Goal: Task Accomplishment & Management: Use online tool/utility

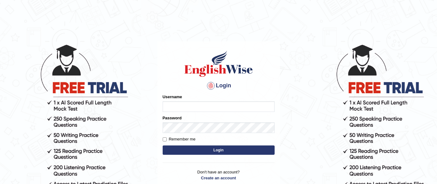
click at [225, 109] on input "Username" at bounding box center [219, 106] width 112 height 11
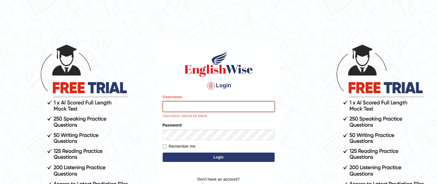
click at [240, 106] on input "Username" at bounding box center [219, 106] width 112 height 11
type input "ambikasharma"
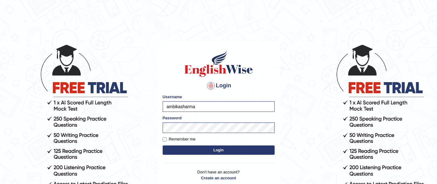
click at [237, 153] on button "Login" at bounding box center [219, 150] width 112 height 9
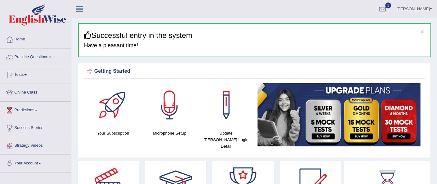
click at [37, 76] on link "Tests" at bounding box center [35, 74] width 71 height 16
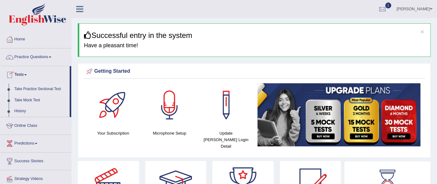
click at [54, 89] on link "Take Practice Sectional Test" at bounding box center [41, 89] width 58 height 11
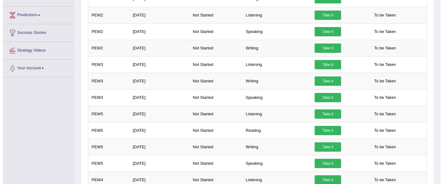
scroll to position [137, 0]
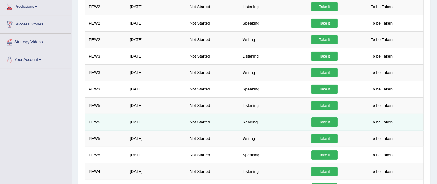
click at [327, 125] on link "Take it" at bounding box center [325, 122] width 26 height 9
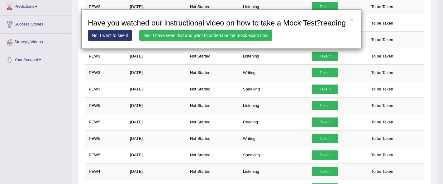
click at [226, 35] on link "Yes, I have seen that and want to undertake the mock exam now" at bounding box center [205, 35] width 133 height 11
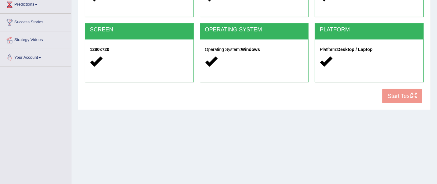
scroll to position [142, 0]
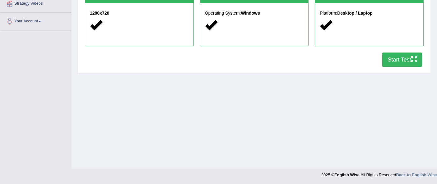
click at [398, 62] on button "Start Test" at bounding box center [403, 60] width 40 height 14
